Goal: Find specific page/section: Find specific page/section

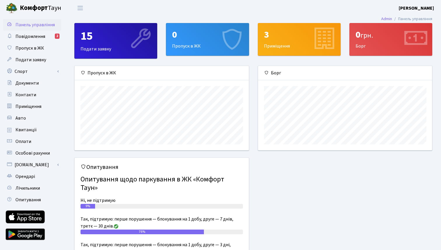
scroll to position [84, 174]
click at [29, 122] on link "Авто" at bounding box center [32, 118] width 58 height 12
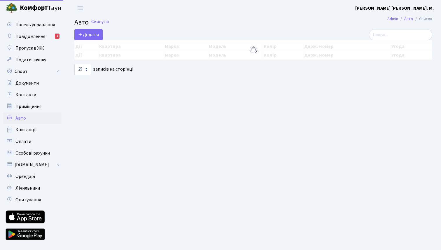
select select "25"
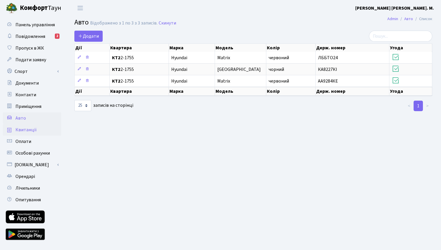
click at [24, 134] on link "Квитанції" at bounding box center [32, 130] width 58 height 12
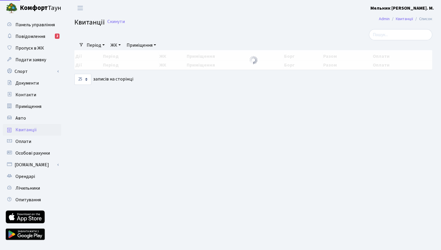
select select "25"
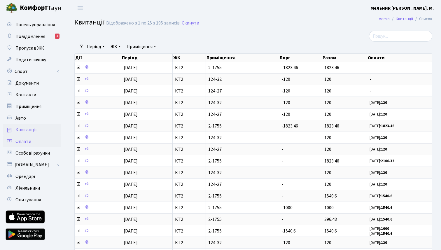
click at [25, 144] on span "Оплати" at bounding box center [23, 141] width 16 height 6
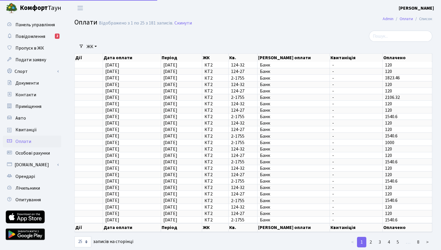
select select "25"
click at [33, 131] on span "Квитанції" at bounding box center [25, 130] width 21 height 6
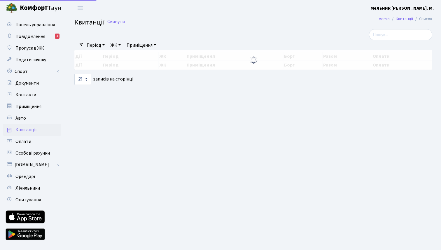
select select "25"
